Goal: Task Accomplishment & Management: Use online tool/utility

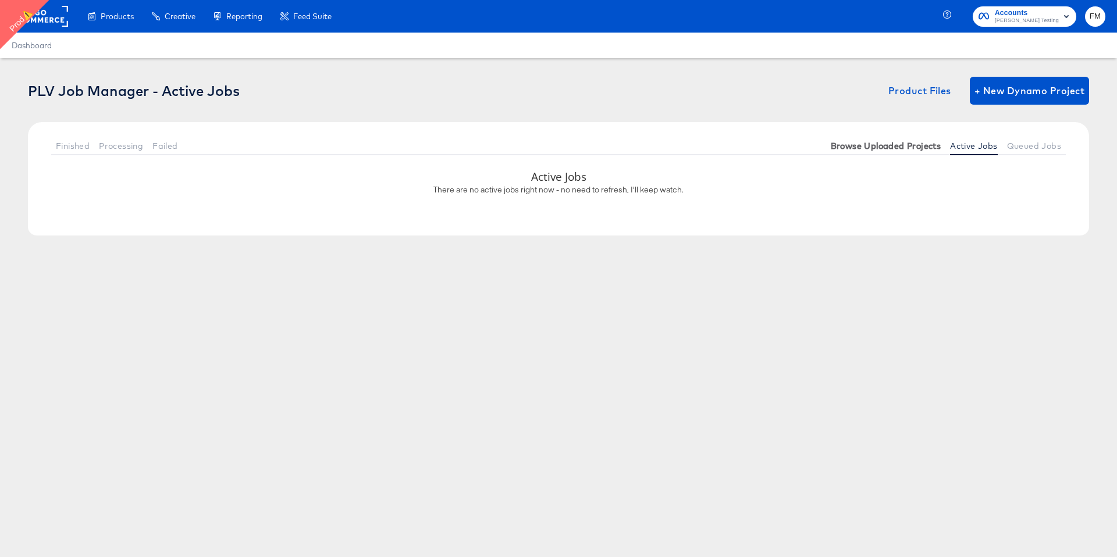
click at [864, 146] on span "Browse Uploaded Projects" at bounding box center [886, 145] width 111 height 9
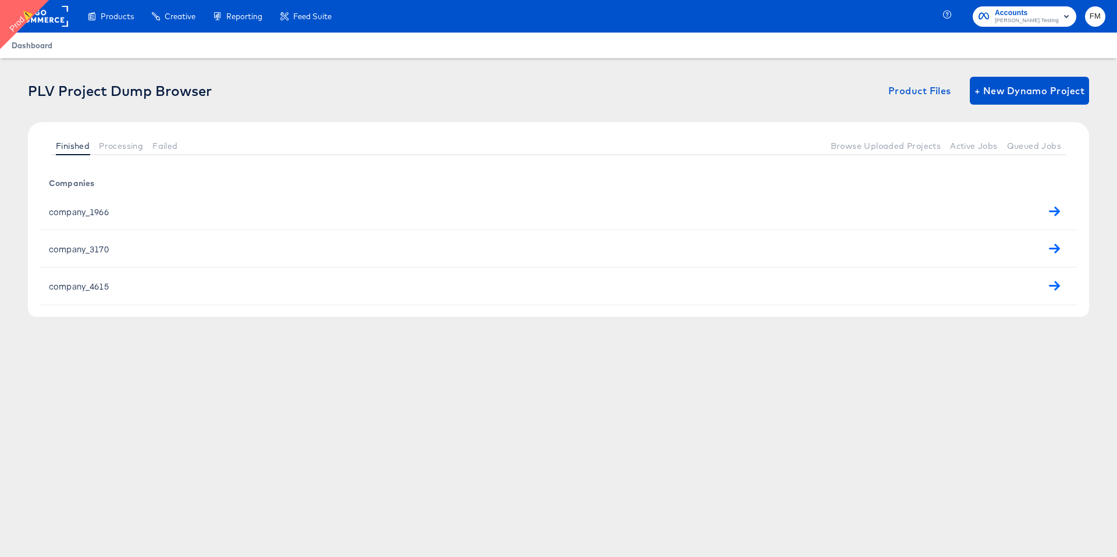
click at [43, 44] on span "Dashboard" at bounding box center [32, 45] width 41 height 9
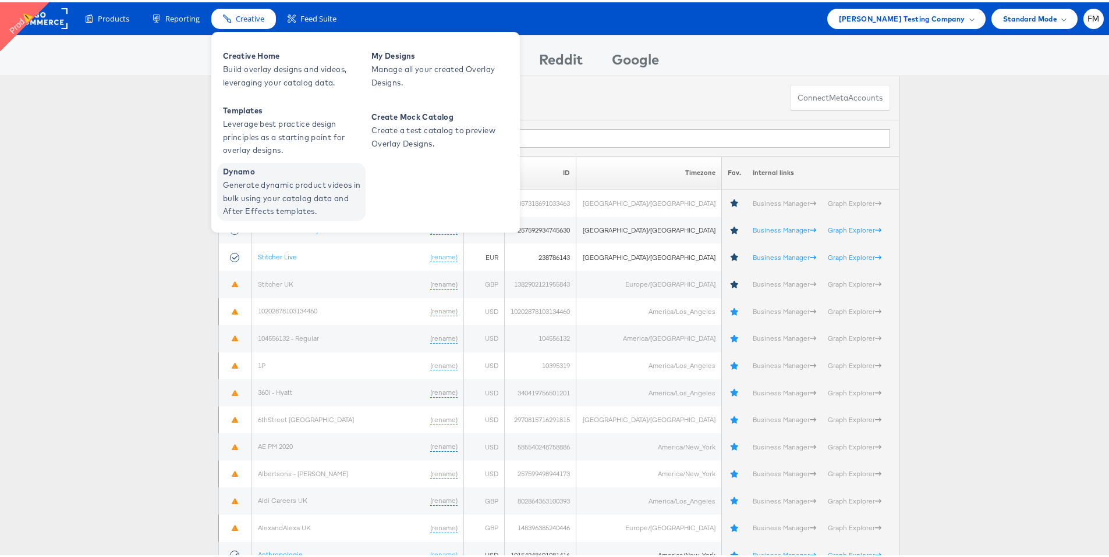
click at [248, 188] on span "Generate dynamic product videos in bulk using your catalog data and After Effec…" at bounding box center [293, 196] width 140 height 40
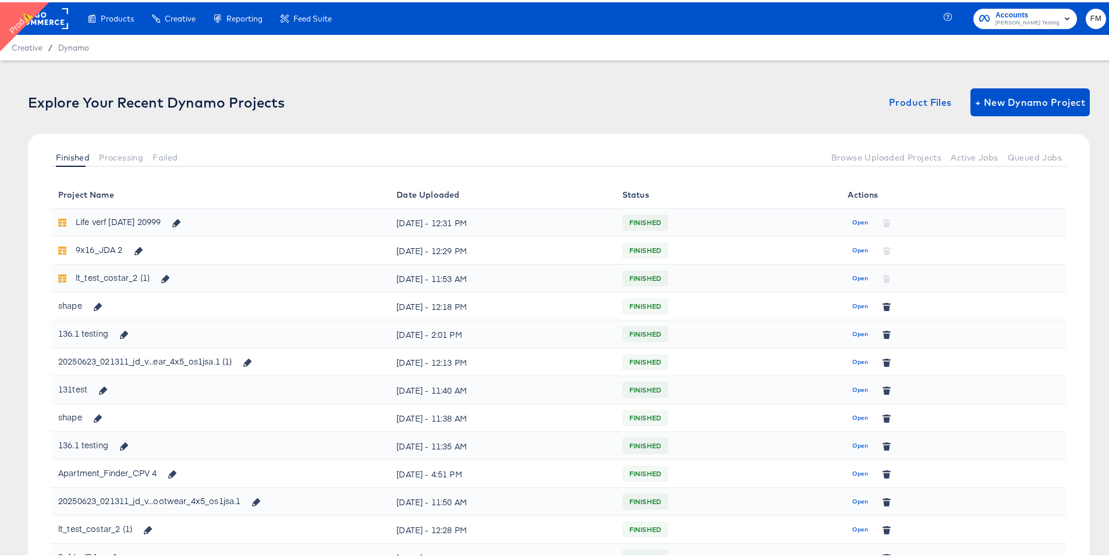
click at [1093, 10] on button "FM" at bounding box center [1095, 16] width 20 height 20
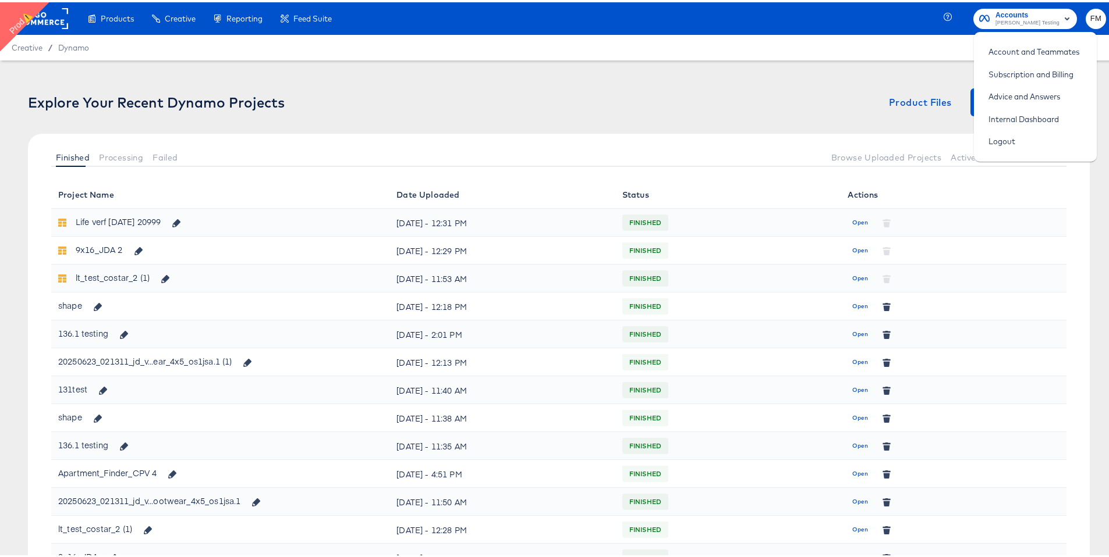
click at [1035, 19] on span "Colin Clarke Testing" at bounding box center [1027, 20] width 64 height 9
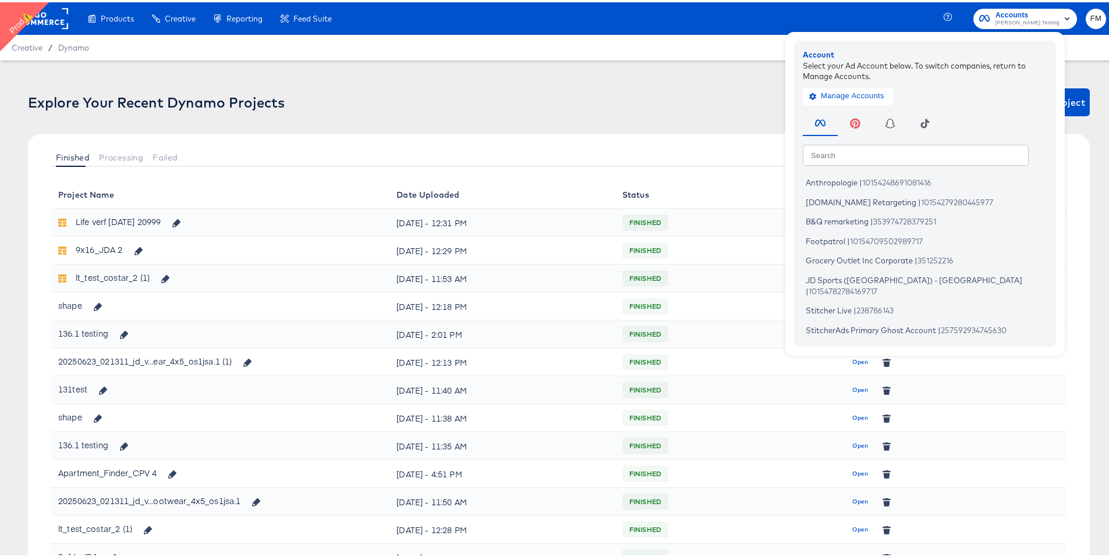
click at [47, 12] on rect at bounding box center [42, 16] width 54 height 21
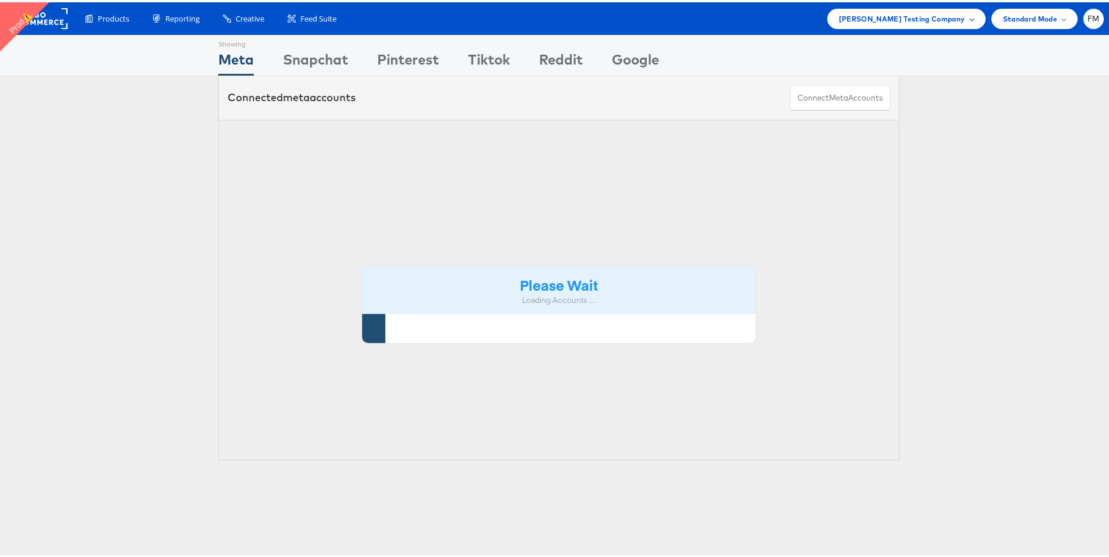
click at [958, 15] on div "Colin Clarke Testing Company" at bounding box center [906, 16] width 135 height 12
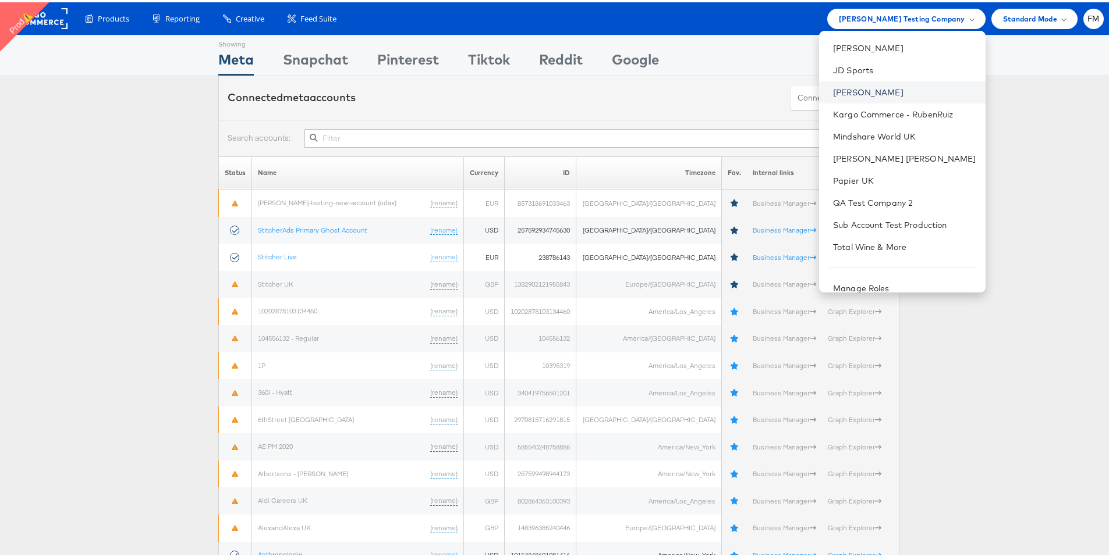
scroll to position [119, 0]
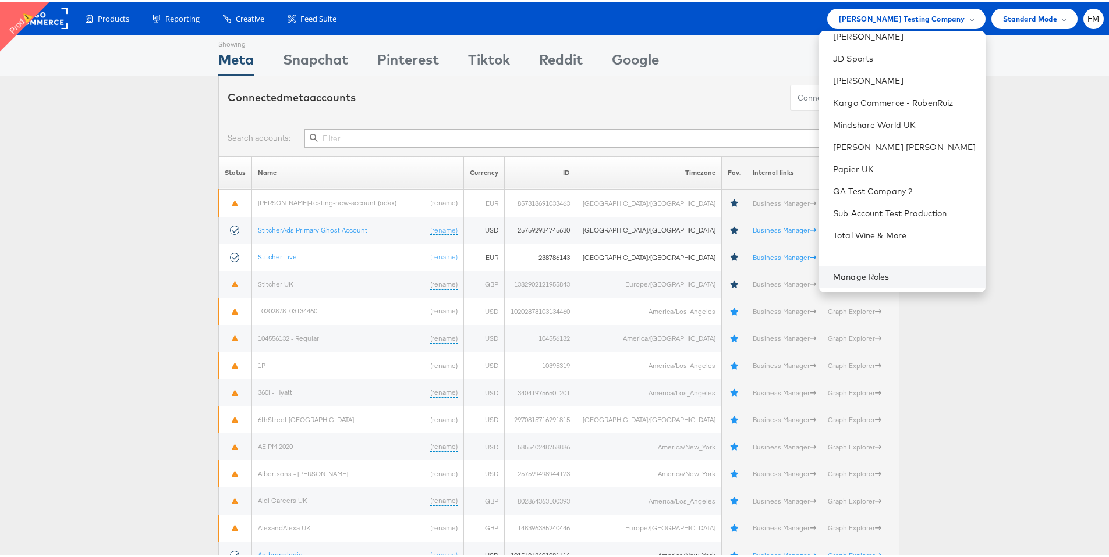
click at [918, 267] on div "Manage Roles" at bounding box center [902, 275] width 166 height 22
click at [892, 267] on div "Manage Roles" at bounding box center [902, 275] width 166 height 22
click at [873, 274] on link "Manage Roles" at bounding box center [861, 274] width 56 height 10
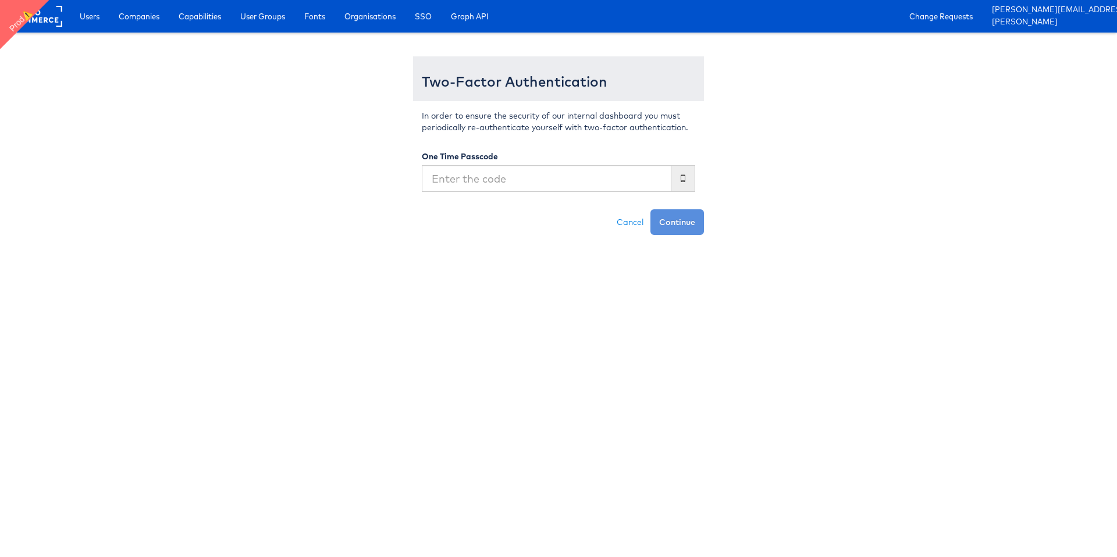
click at [567, 176] on input "text" at bounding box center [547, 178] width 250 height 27
type input "025055"
click at [651, 209] on button "Continue" at bounding box center [678, 222] width 54 height 26
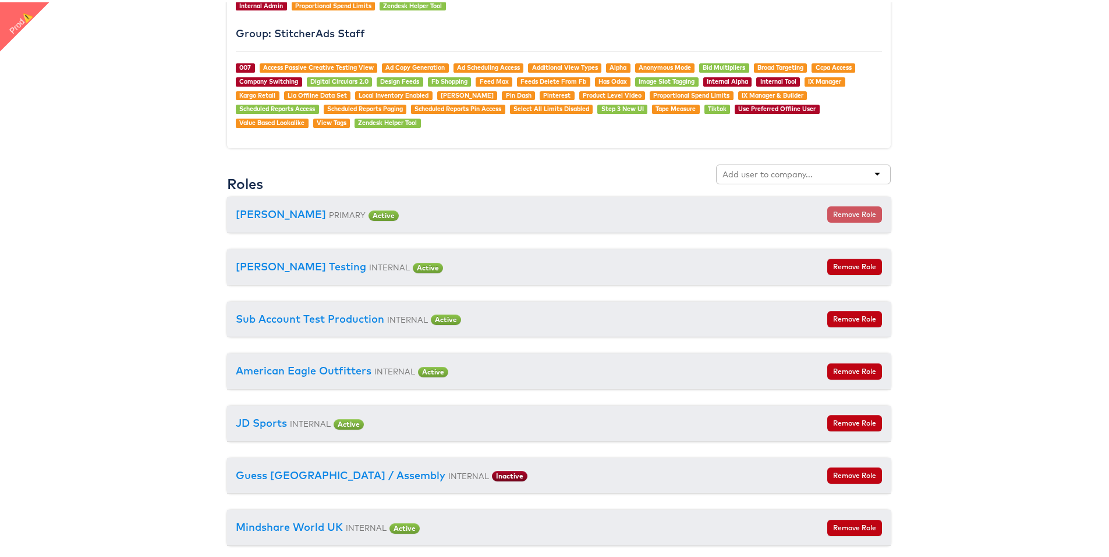
scroll to position [1163, 0]
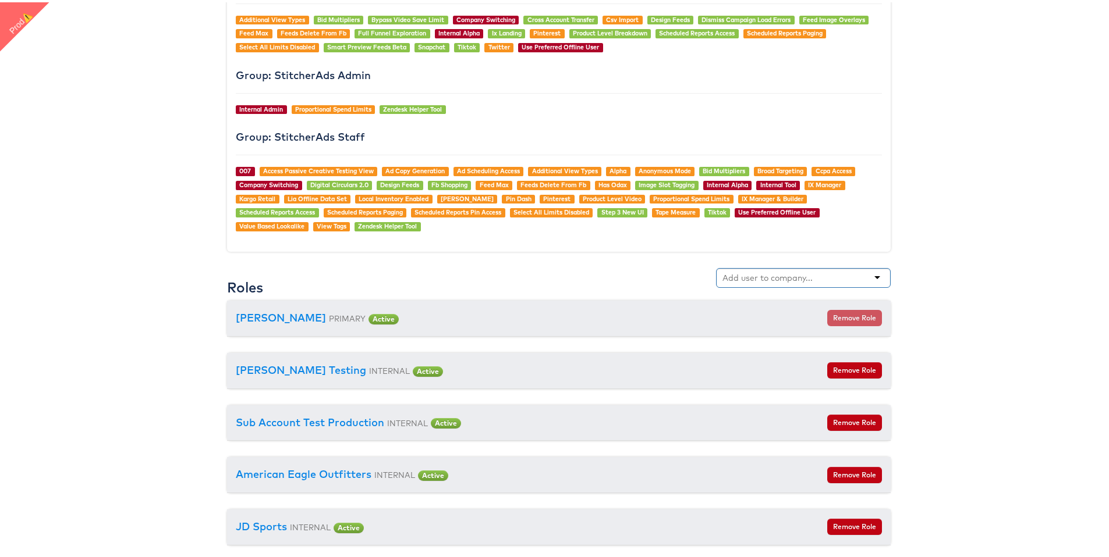
click at [801, 278] on input "text" at bounding box center [768, 276] width 92 height 12
type input "pr"
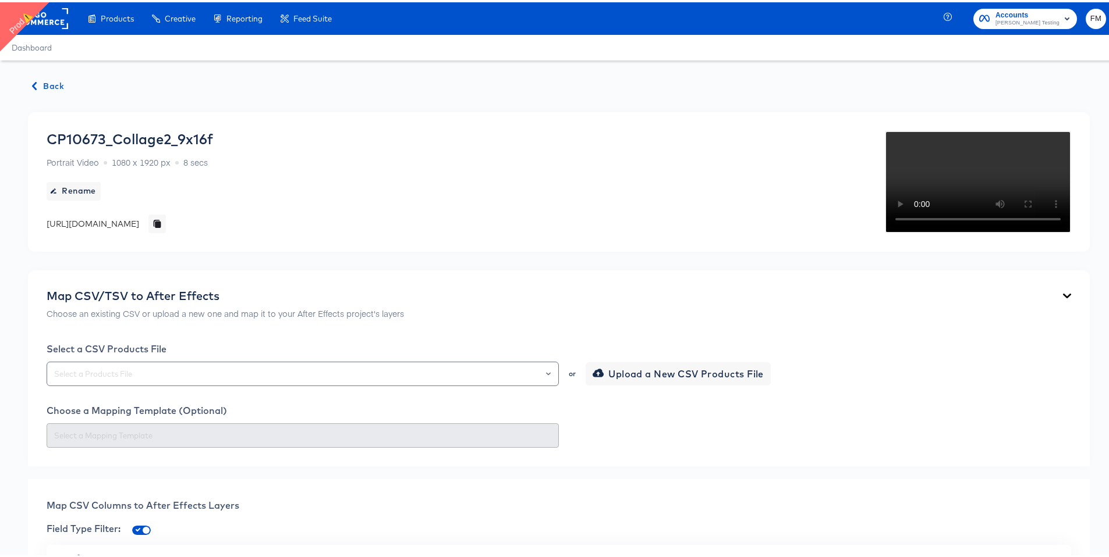
scroll to position [751, 0]
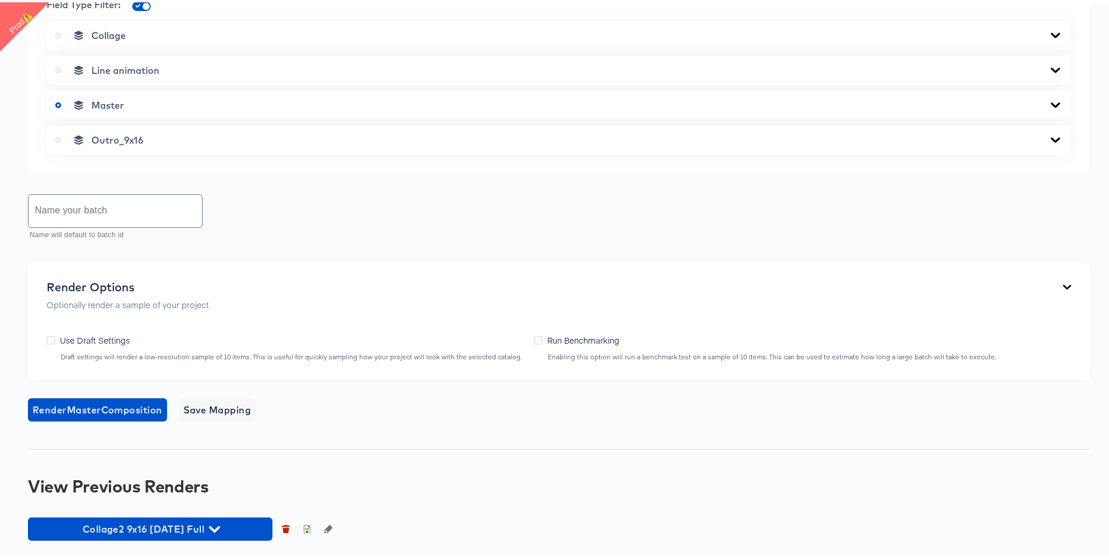
click at [58, 10] on div "Field Type Filter:" at bounding box center [559, 4] width 1024 height 18
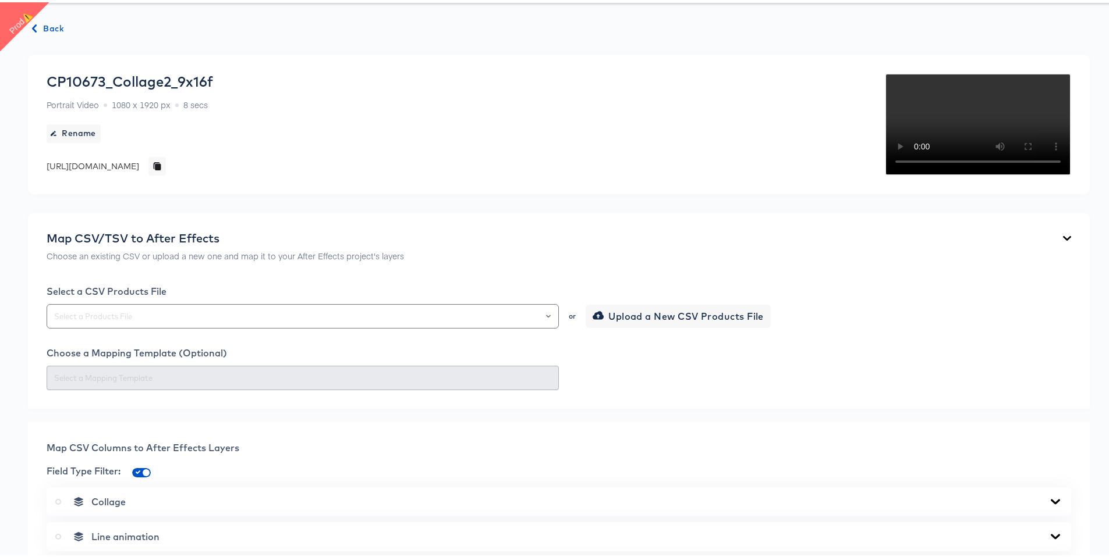
scroll to position [0, 0]
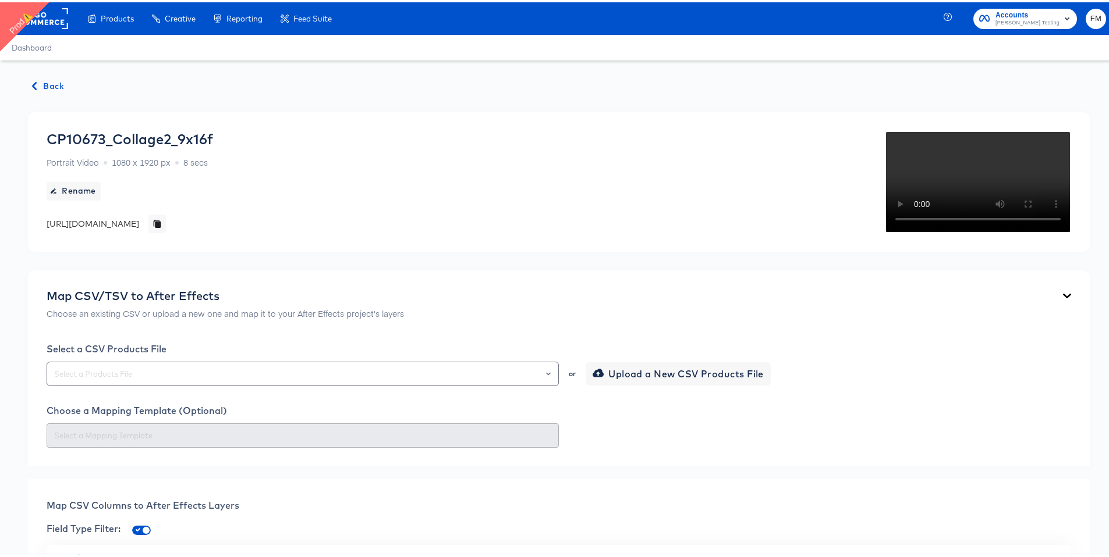
click at [37, 19] on rect at bounding box center [42, 16] width 54 height 21
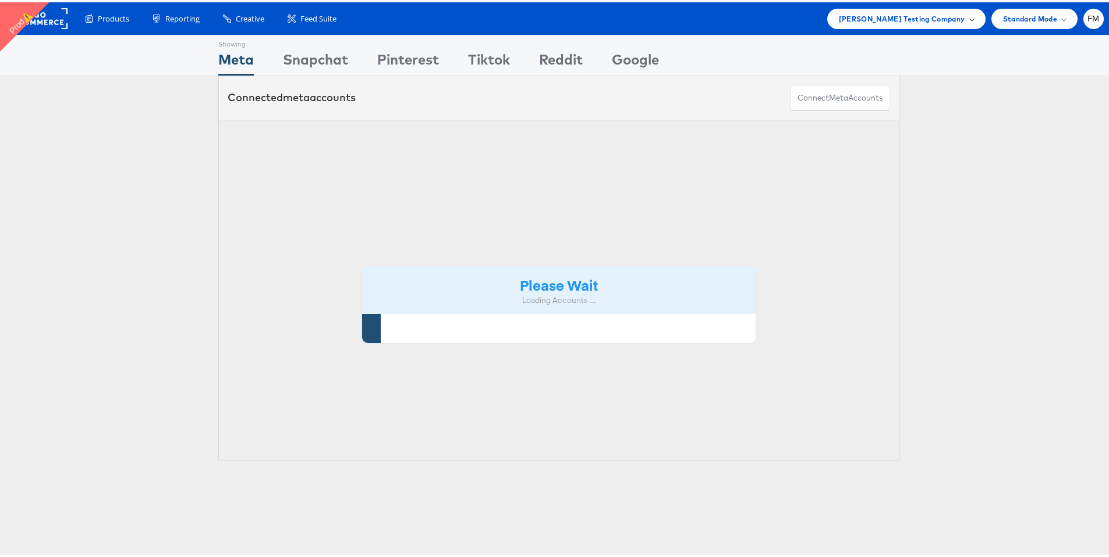
click at [949, 20] on span "Colin Clarke Testing Company" at bounding box center [902, 16] width 126 height 12
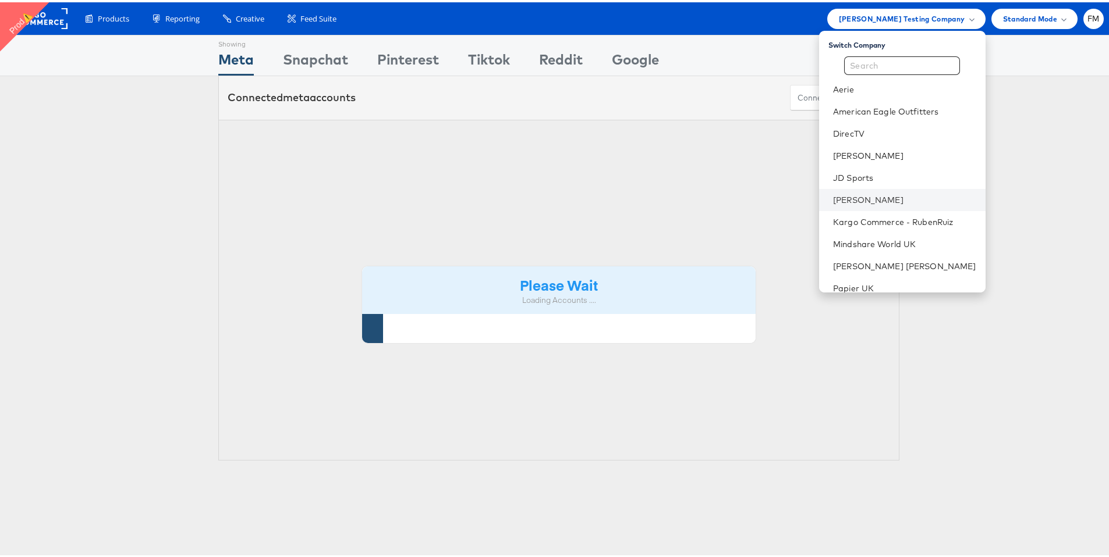
scroll to position [141, 0]
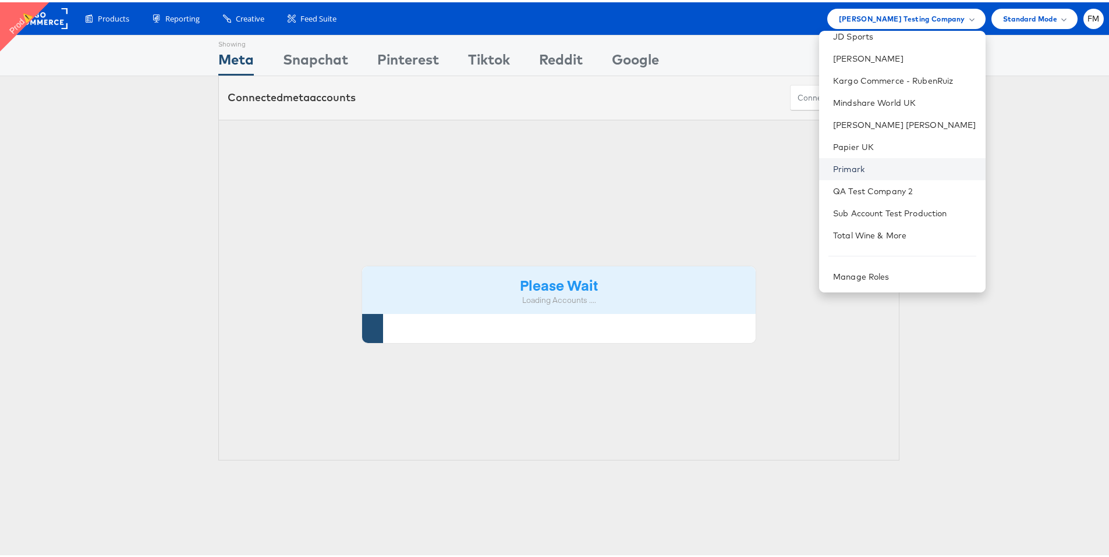
click at [906, 166] on link "Primark" at bounding box center [904, 167] width 143 height 12
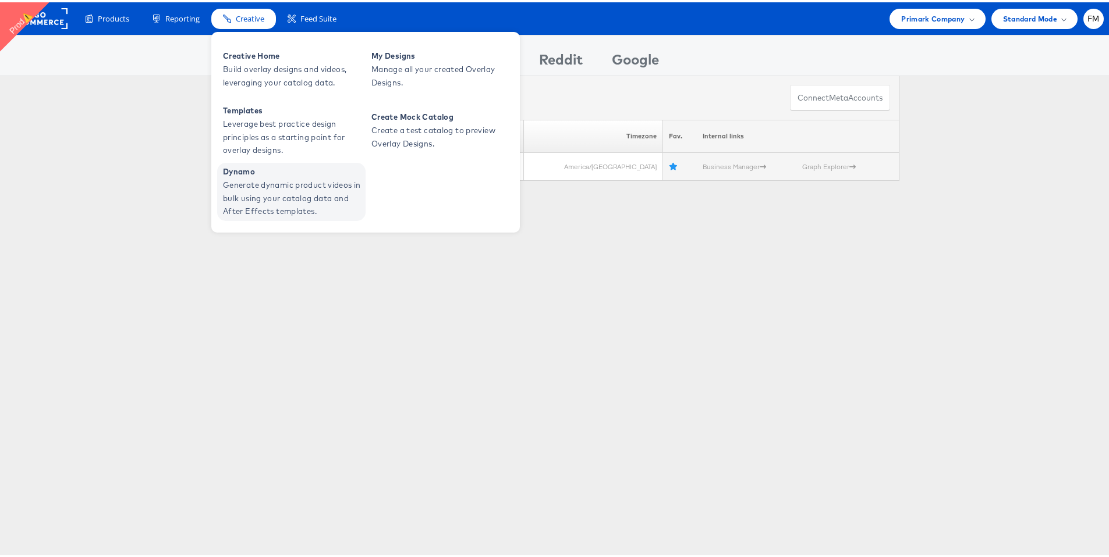
click at [271, 211] on span "Generate dynamic product videos in bulk using your catalog data and After Effec…" at bounding box center [293, 196] width 140 height 40
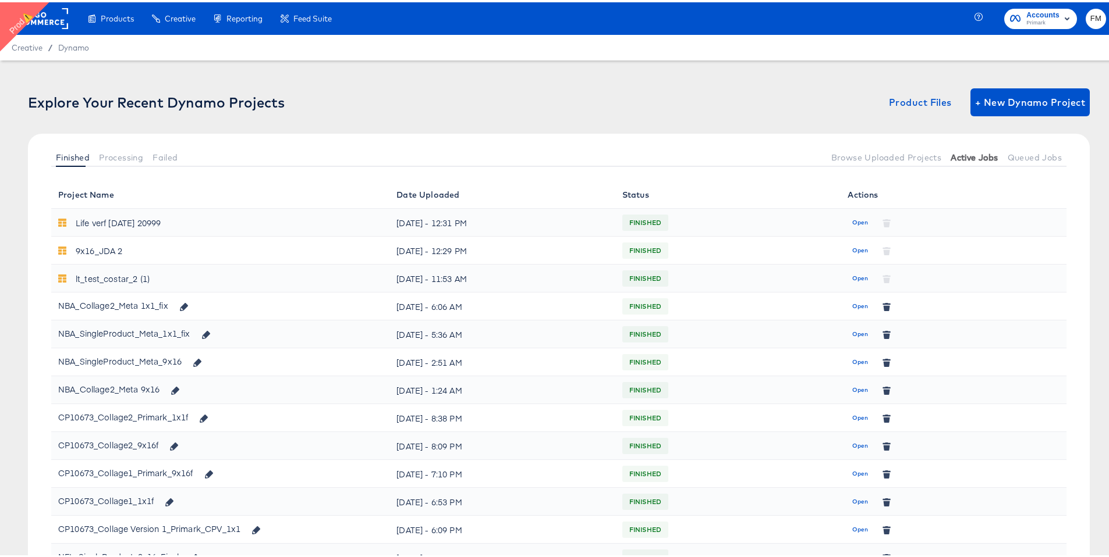
click at [975, 157] on span "Active Jobs" at bounding box center [973, 155] width 47 height 9
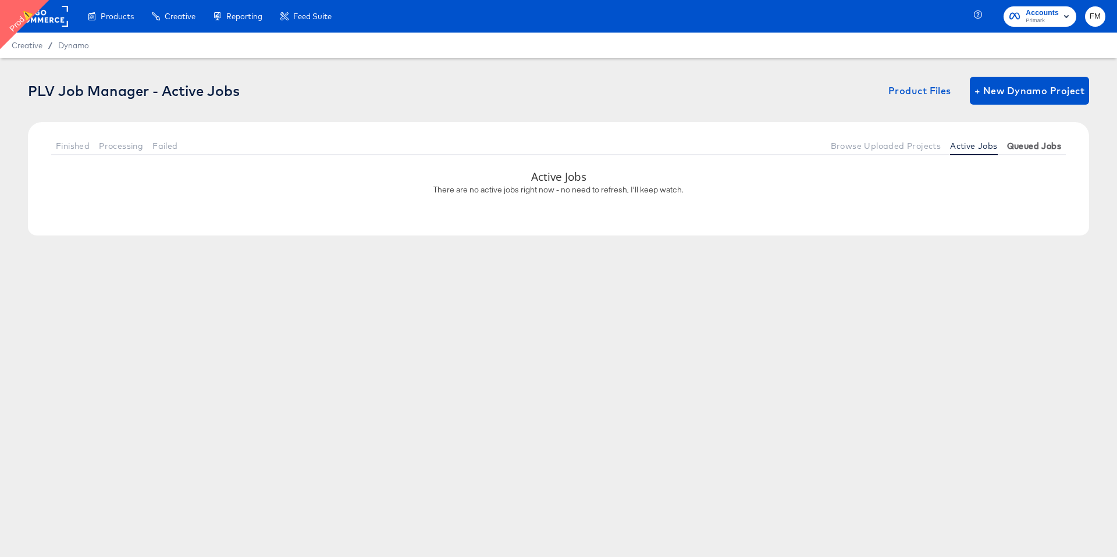
click at [1017, 147] on span "Queued Jobs" at bounding box center [1034, 145] width 54 height 9
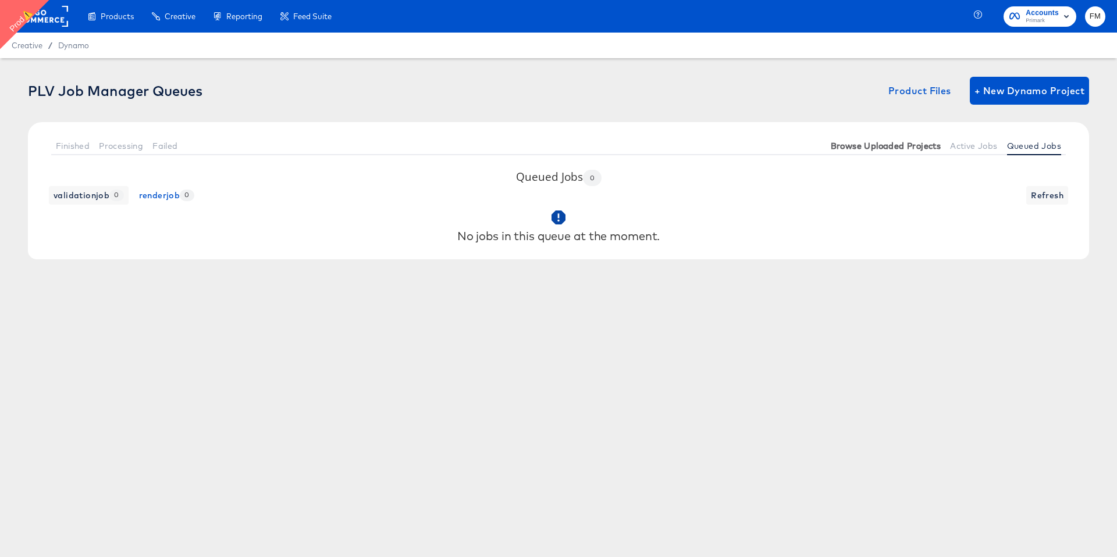
click at [908, 143] on span "Browse Uploaded Projects" at bounding box center [886, 145] width 111 height 9
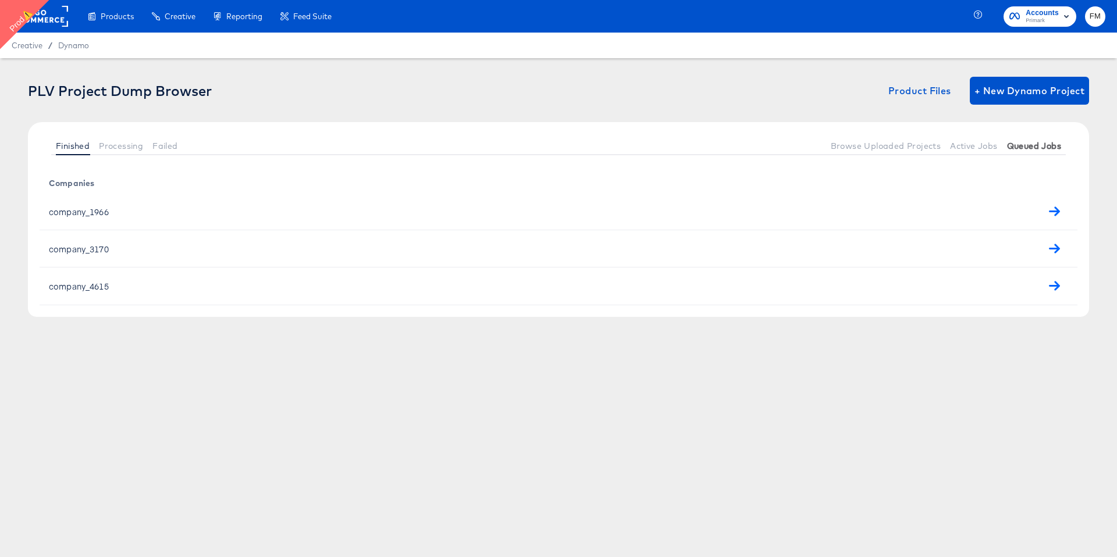
click at [1049, 139] on button "Queued Jobs" at bounding box center [1034, 145] width 63 height 19
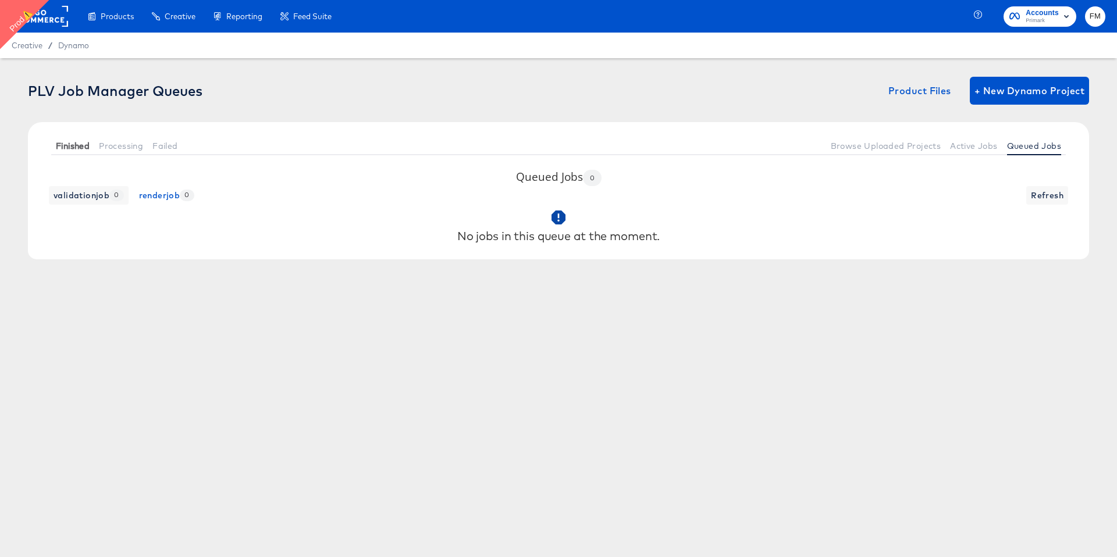
click at [64, 141] on span "Finished" at bounding box center [73, 145] width 34 height 9
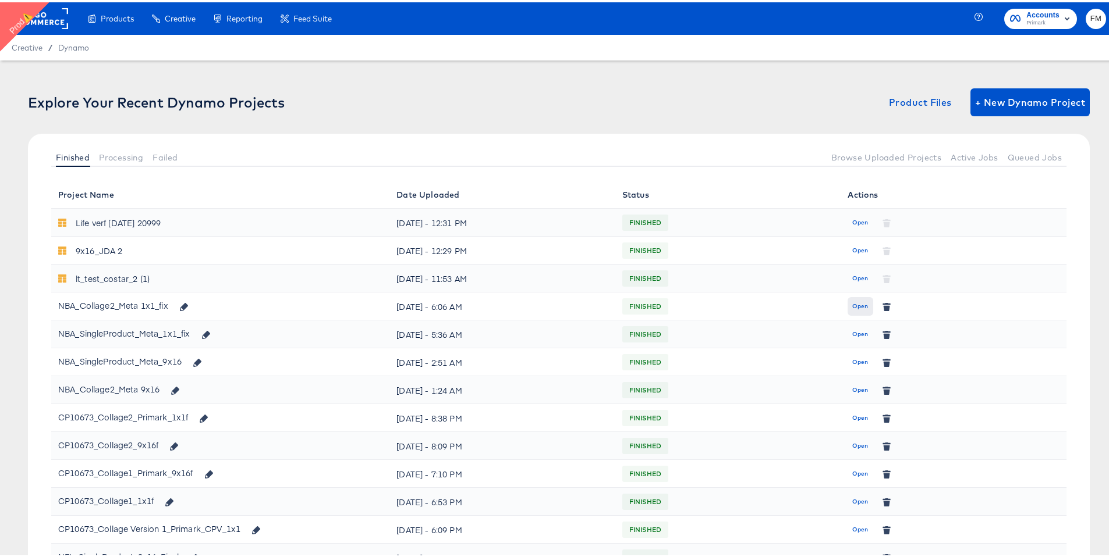
click at [852, 300] on span "Open" at bounding box center [860, 304] width 16 height 10
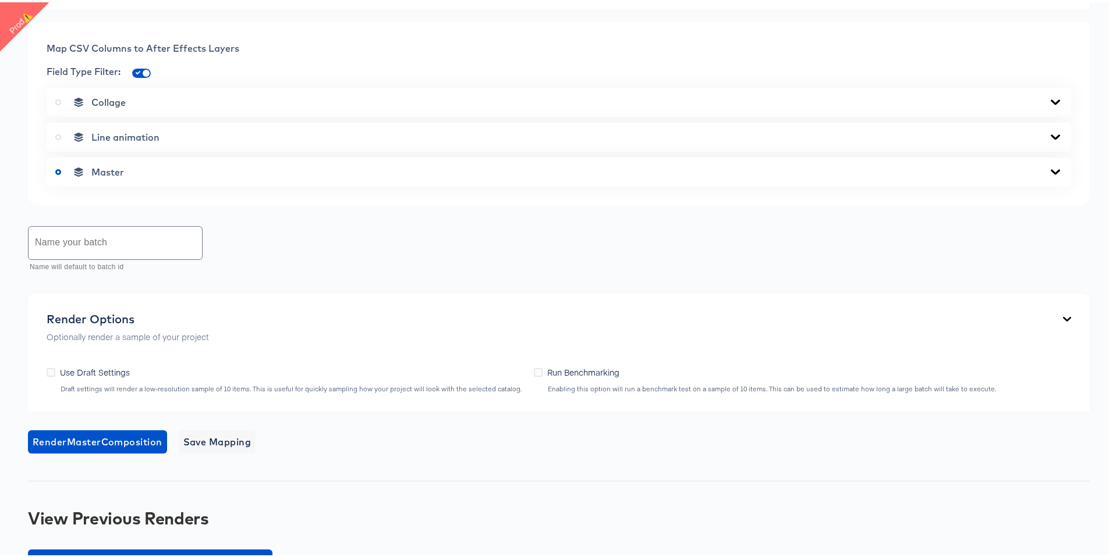
scroll to position [577, 0]
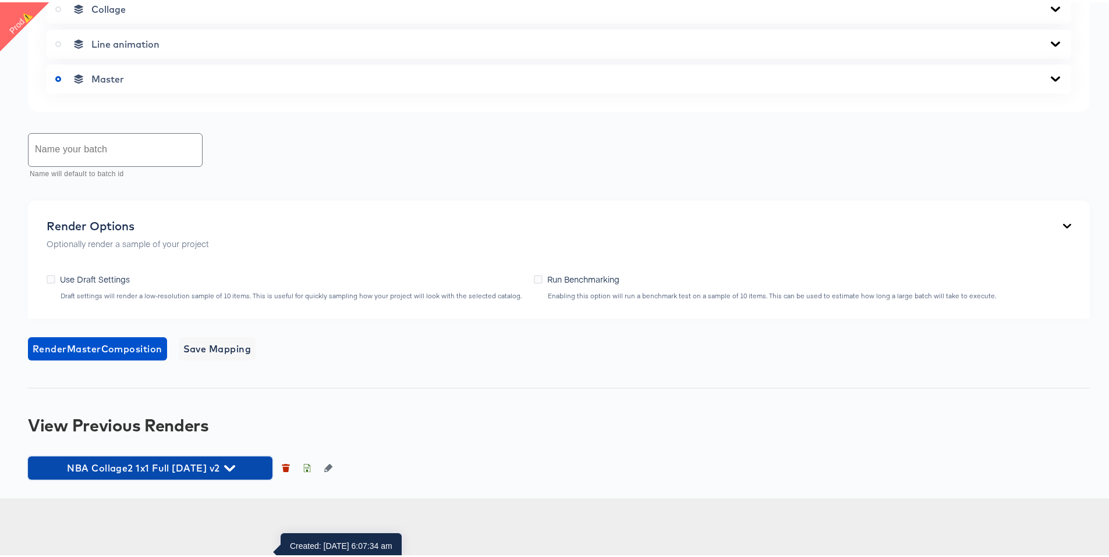
click at [191, 478] on button "NBA Collage2 1x1 Full [DATE] v2" at bounding box center [150, 465] width 244 height 23
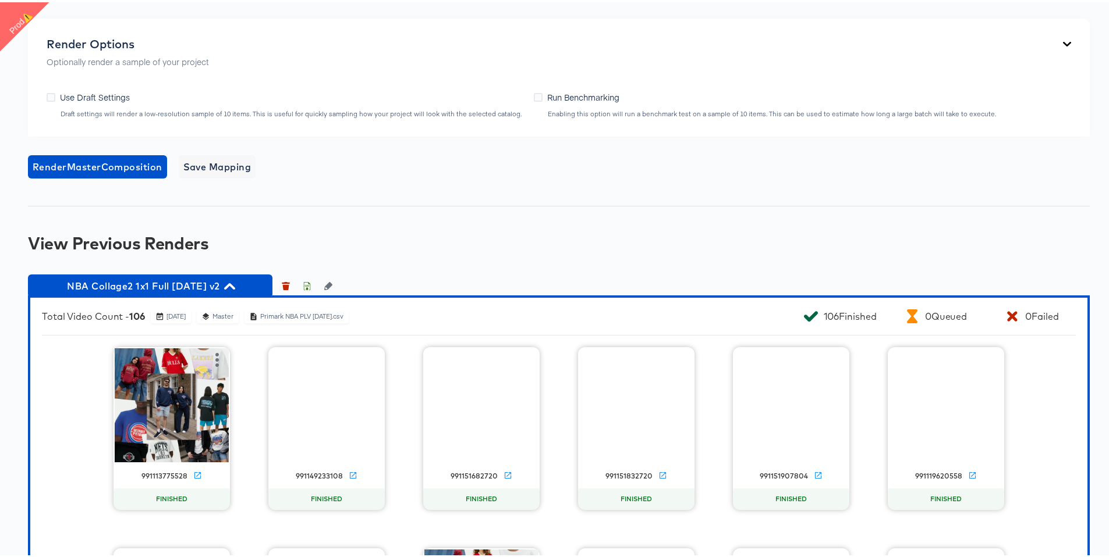
scroll to position [741, 0]
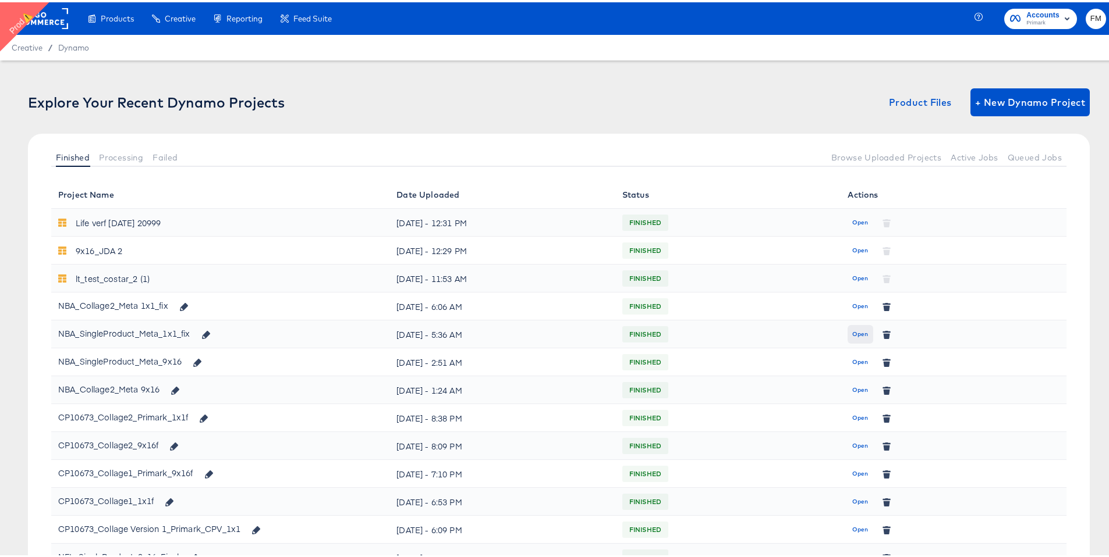
click at [858, 330] on span "Open" at bounding box center [860, 332] width 16 height 10
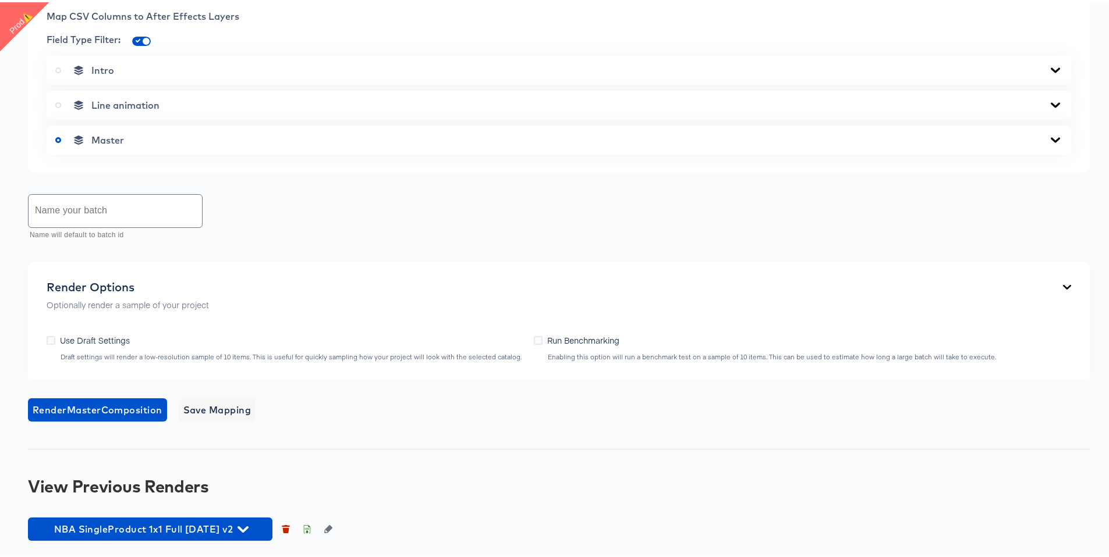
scroll to position [577, 0]
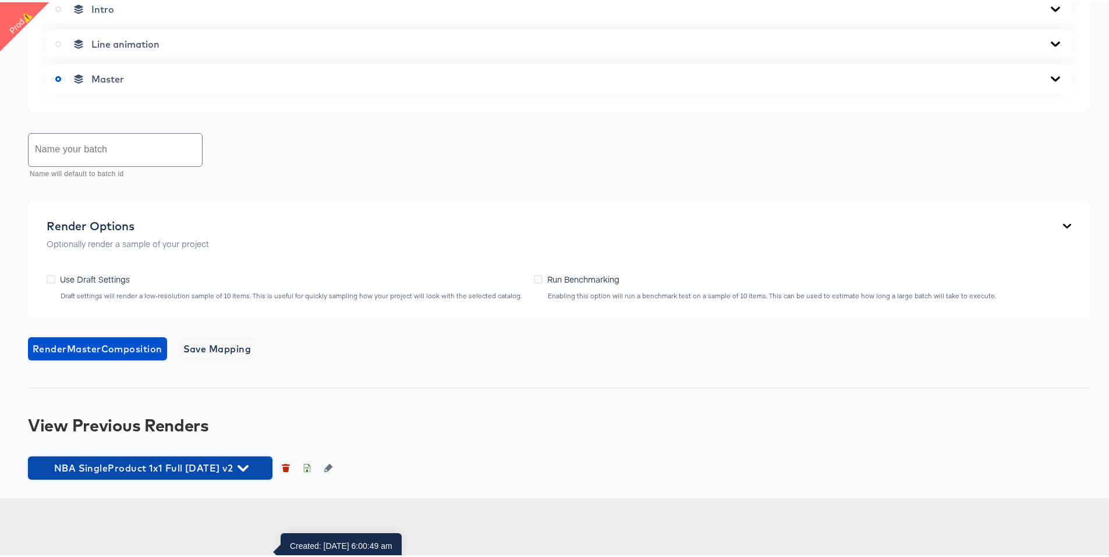
click at [217, 474] on span "NBA SingleProduct 1x1 Full Oct7 2025 v2" at bounding box center [150, 466] width 233 height 16
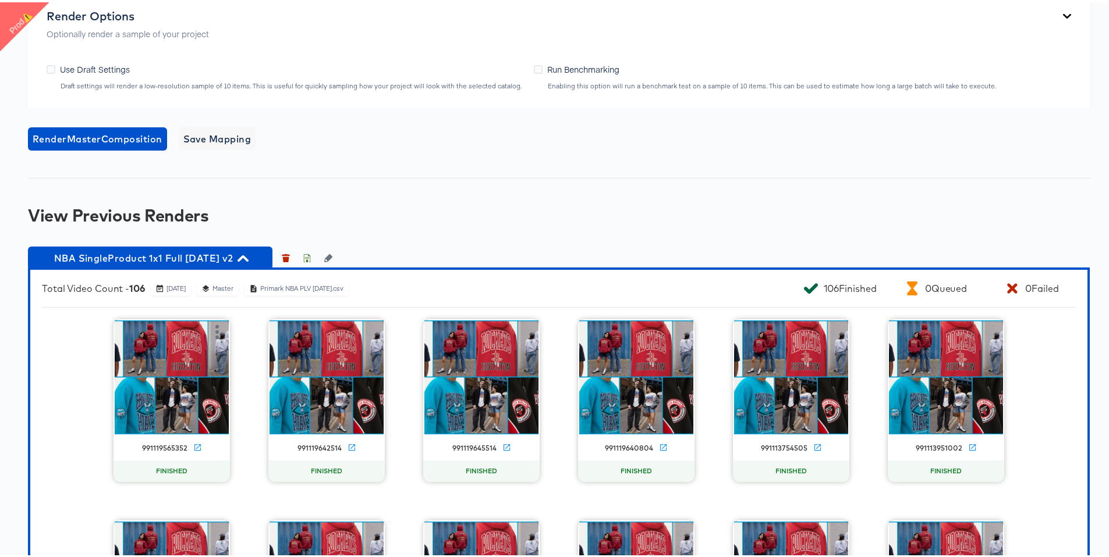
scroll to position [765, 0]
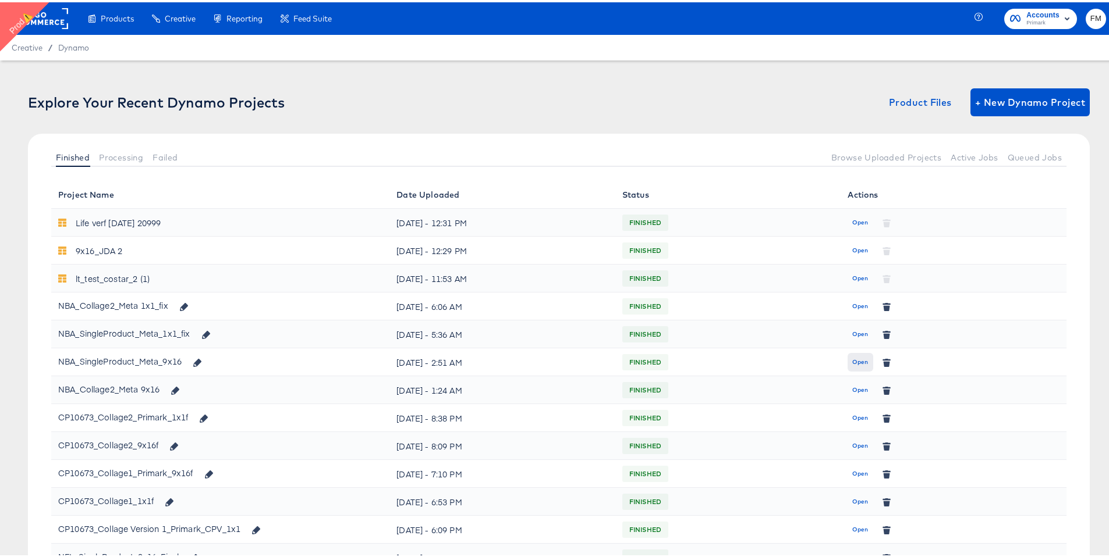
click at [852, 363] on span "Open" at bounding box center [860, 360] width 16 height 10
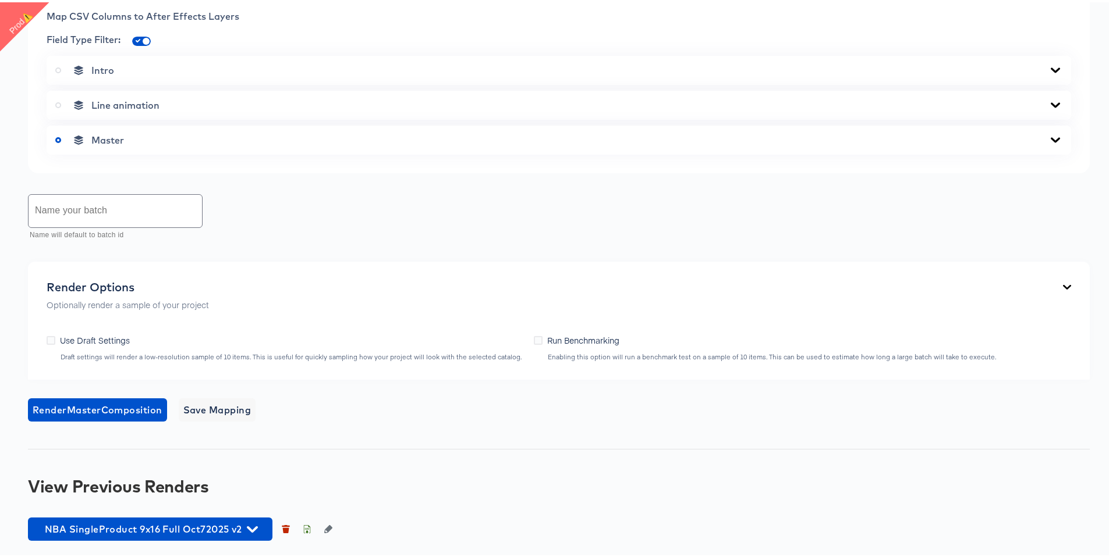
scroll to position [720, 0]
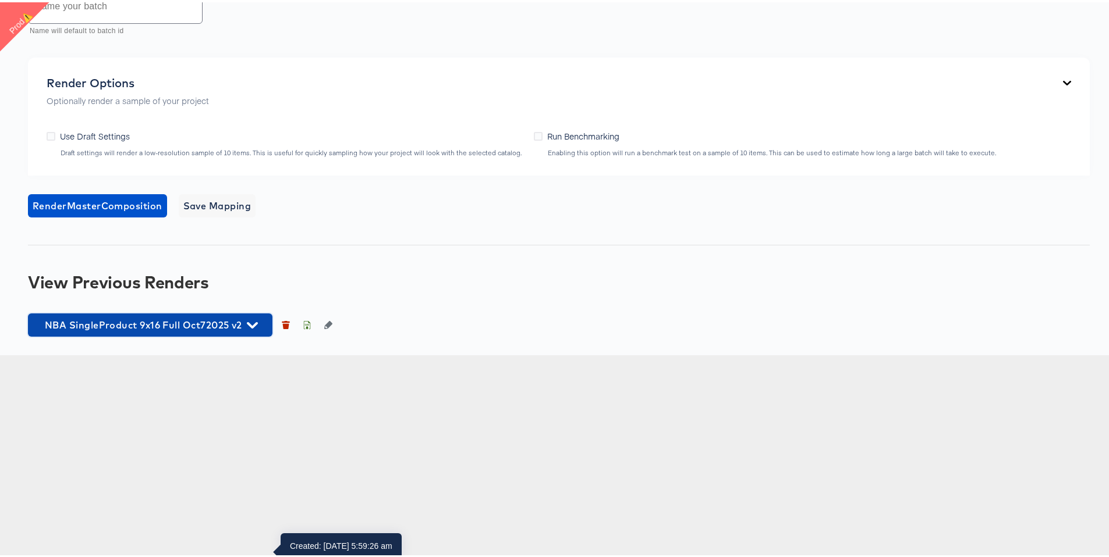
click at [156, 331] on span "NBA SingleProduct 9x16 Full Oct72025 v2" at bounding box center [150, 323] width 233 height 16
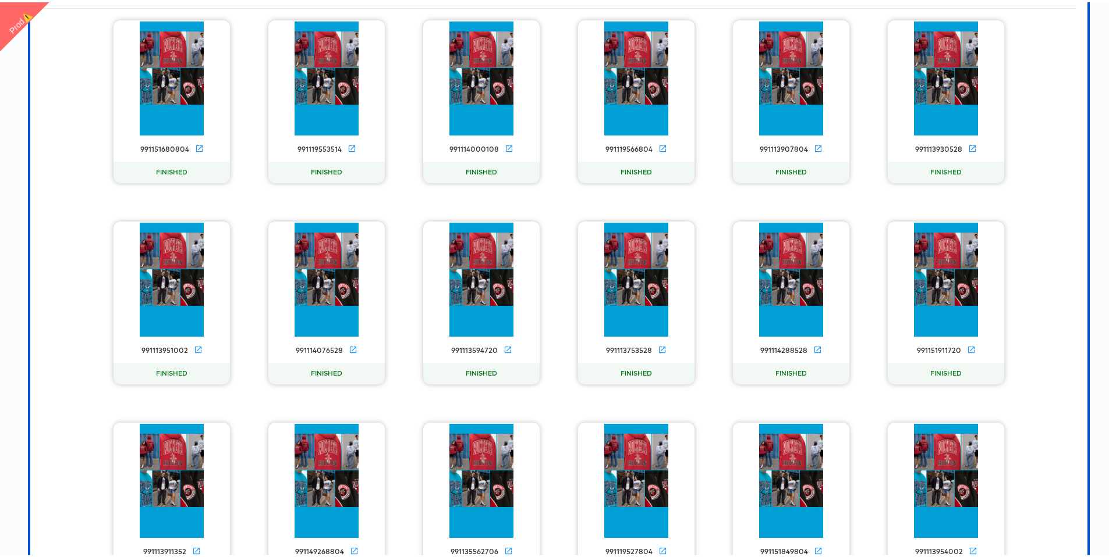
scroll to position [1082, 0]
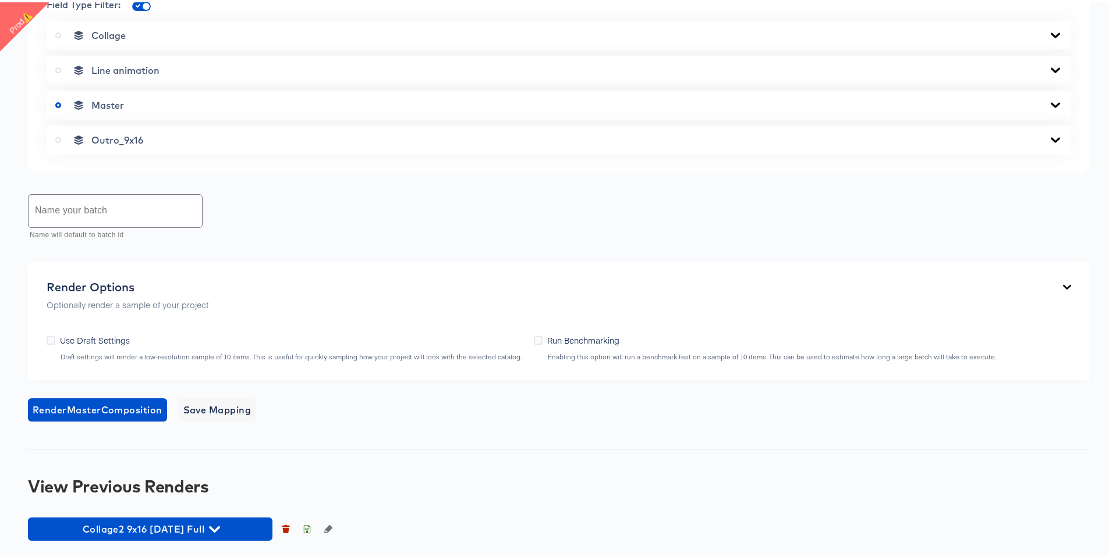
scroll to position [751, 0]
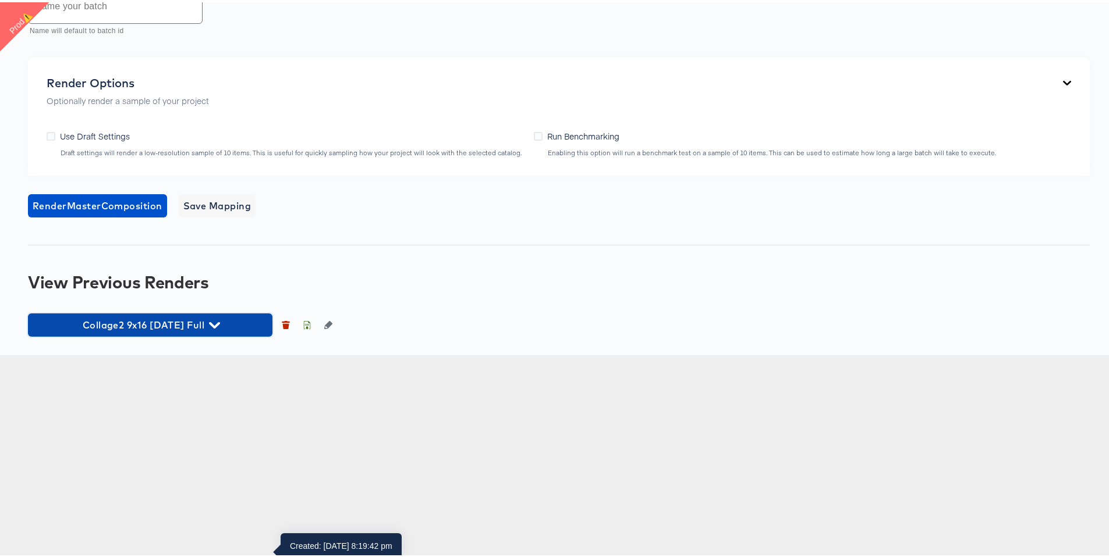
click at [179, 331] on span "Collage2 9x16 [DATE] Full" at bounding box center [150, 323] width 233 height 16
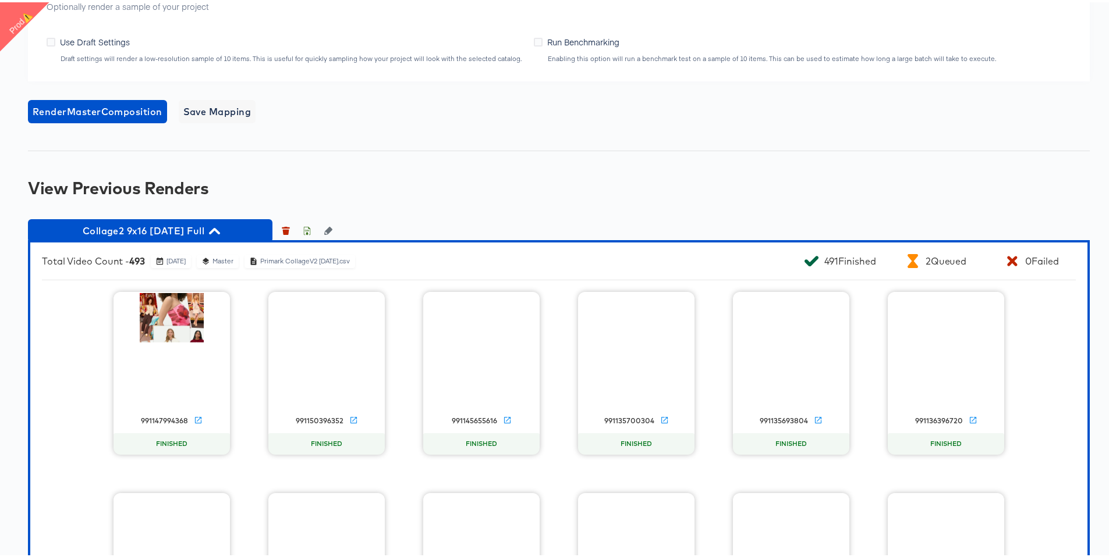
scroll to position [827, 0]
